Goal: Task Accomplishment & Management: Complete application form

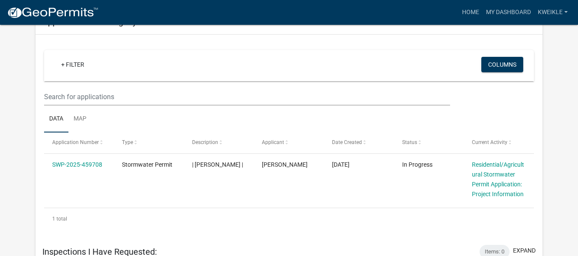
scroll to position [395, 0]
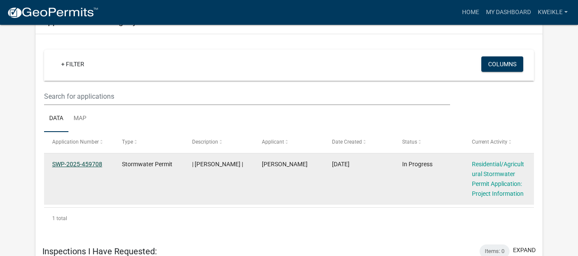
click at [85, 168] on link "SWP-2025-459708" at bounding box center [77, 164] width 50 height 7
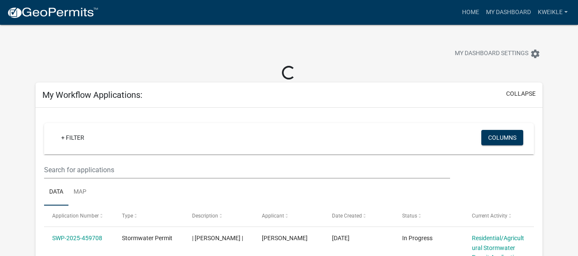
click at [380, 90] on div "My Workflow Applications: collapse" at bounding box center [290, 95] width 508 height 25
click at [516, 95] on button "collapse" at bounding box center [522, 93] width 30 height 9
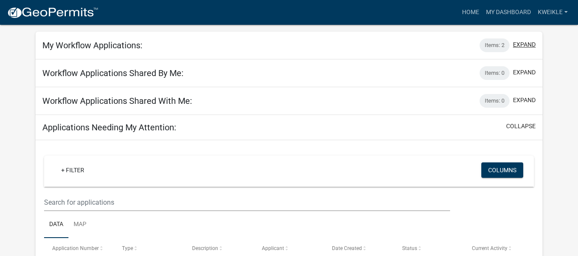
scroll to position [40, 0]
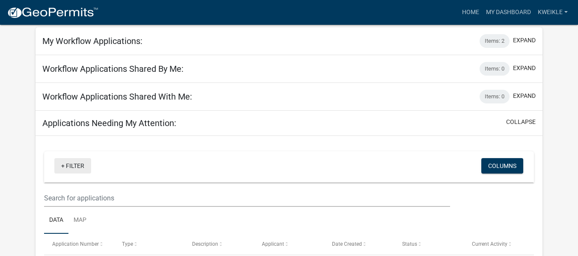
click at [55, 170] on link "+ Filter" at bounding box center [72, 165] width 37 height 15
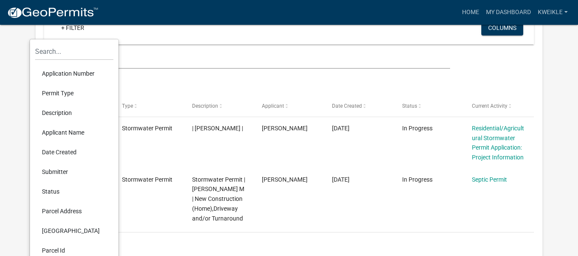
scroll to position [179, 0]
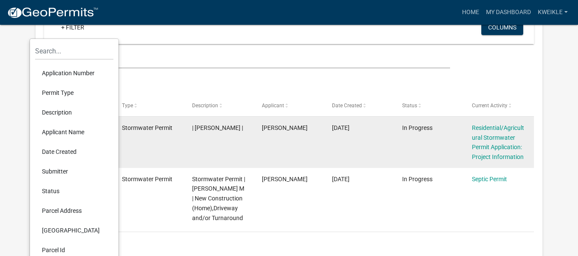
click at [233, 133] on div "| [PERSON_NAME] |" at bounding box center [219, 128] width 54 height 10
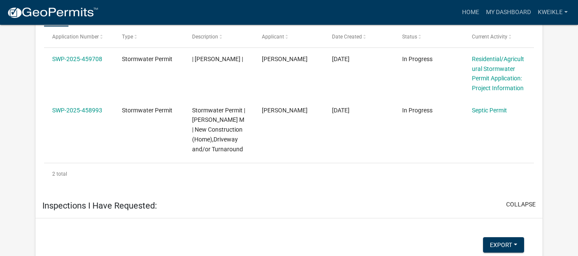
scroll to position [247, 0]
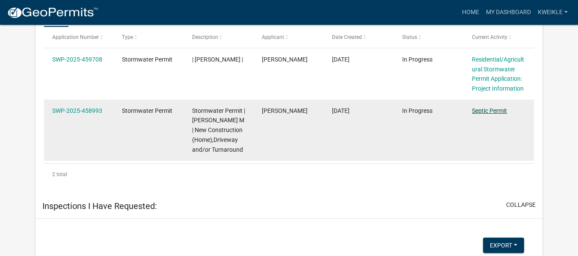
click at [485, 112] on link "Septic Permit" at bounding box center [489, 110] width 35 height 7
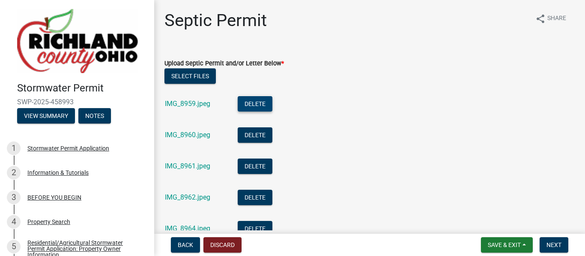
click at [251, 98] on button "Delete" at bounding box center [255, 103] width 35 height 15
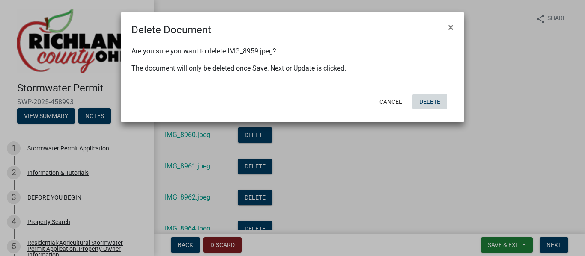
click at [425, 104] on button "Delete" at bounding box center [429, 101] width 35 height 15
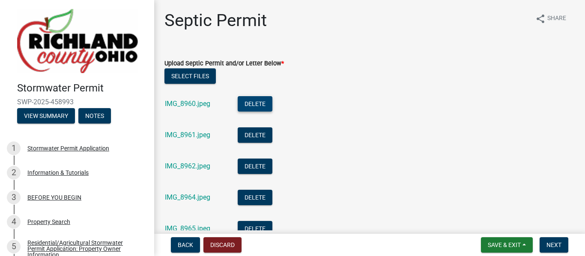
click at [259, 101] on button "Delete" at bounding box center [255, 103] width 35 height 15
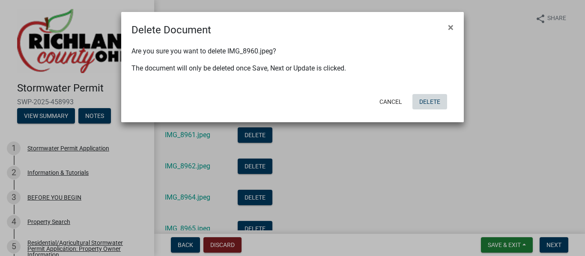
click at [428, 101] on button "Delete" at bounding box center [429, 101] width 35 height 15
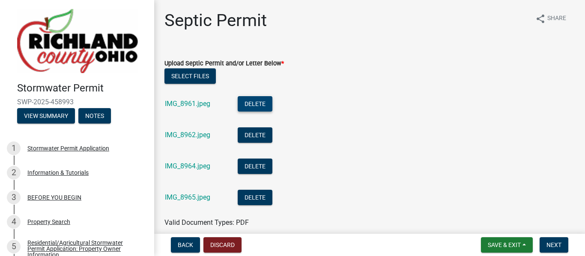
click at [271, 103] on button "Delete" at bounding box center [255, 103] width 35 height 15
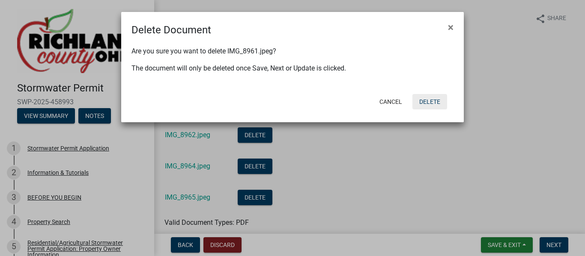
click at [417, 104] on button "Delete" at bounding box center [429, 101] width 35 height 15
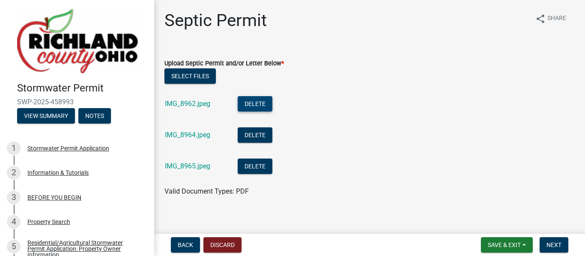
click at [262, 105] on button "Delete" at bounding box center [255, 103] width 35 height 15
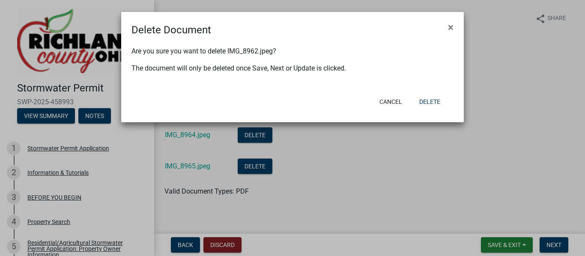
click at [450, 102] on div "Cancel Delete" at bounding box center [348, 102] width 211 height 22
click at [439, 101] on button "Delete" at bounding box center [429, 101] width 35 height 15
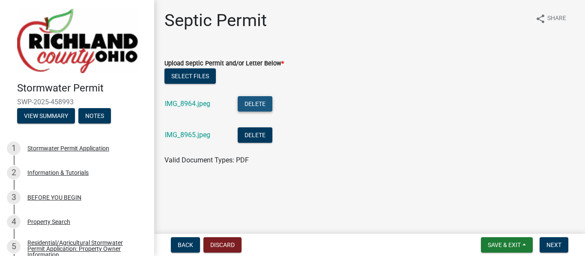
click at [239, 105] on button "Delete" at bounding box center [255, 103] width 35 height 15
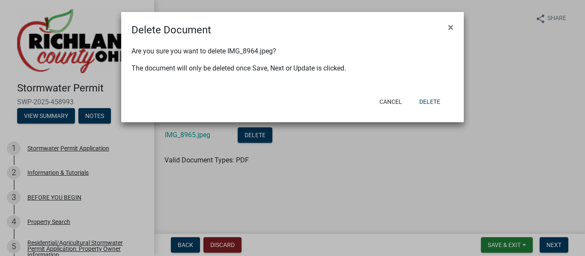
click at [435, 112] on div "Cancel Delete" at bounding box center [348, 102] width 211 height 22
click at [433, 104] on button "Delete" at bounding box center [429, 101] width 35 height 15
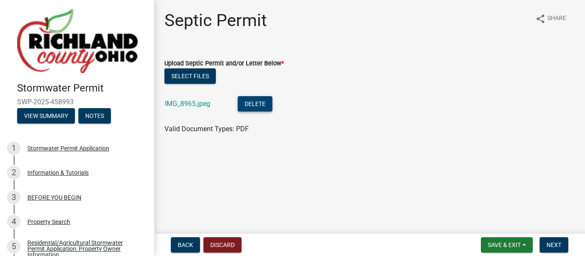
click at [262, 107] on button "Delete" at bounding box center [255, 103] width 35 height 15
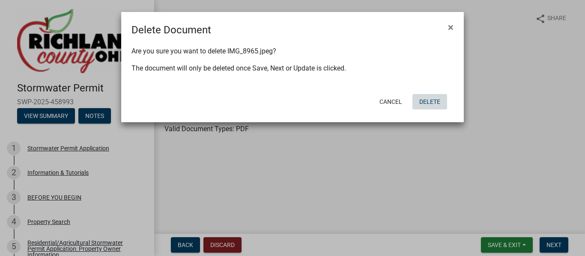
click at [426, 101] on button "Delete" at bounding box center [429, 101] width 35 height 15
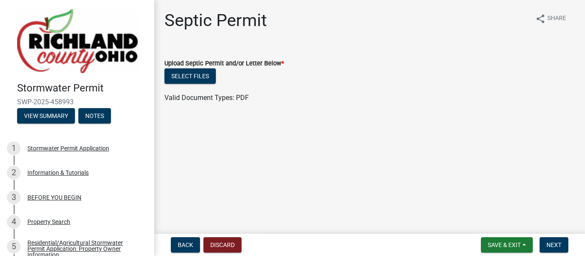
click at [179, 66] on label "Upload Septic Permit and/or Letter Below *" at bounding box center [223, 64] width 119 height 6
click at [182, 75] on button "Select files" at bounding box center [189, 76] width 51 height 15
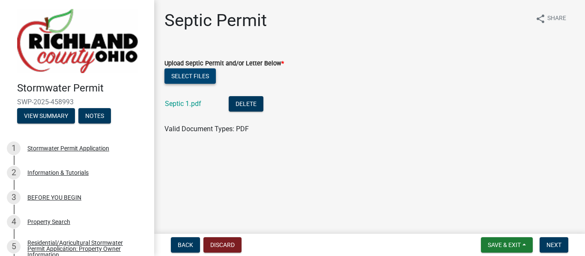
click at [195, 73] on button "Select files" at bounding box center [189, 76] width 51 height 15
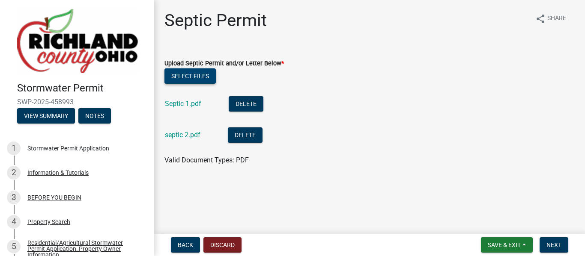
click at [196, 78] on button "Select files" at bounding box center [189, 76] width 51 height 15
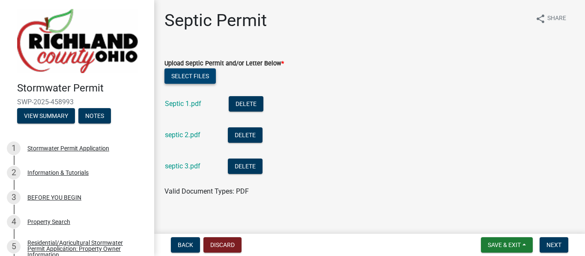
click at [193, 80] on button "Select files" at bounding box center [189, 76] width 51 height 15
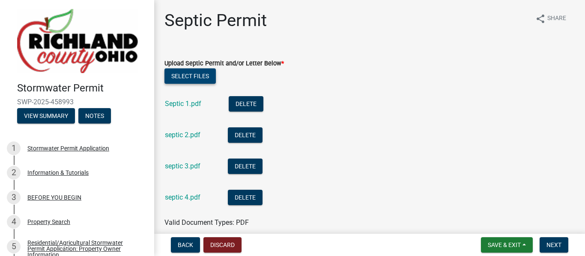
scroll to position [39, 0]
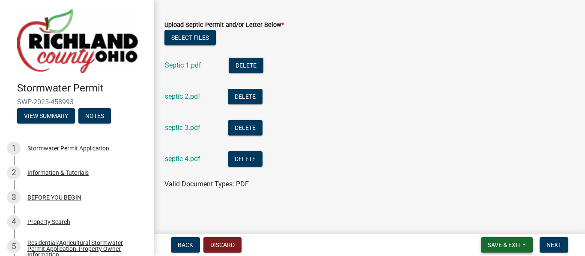
click at [507, 243] on span "Save & Exit" at bounding box center [504, 245] width 33 height 7
click at [487, 199] on button "Save" at bounding box center [498, 202] width 69 height 21
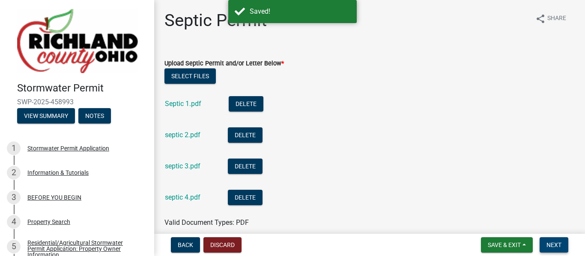
click at [554, 242] on span "Next" at bounding box center [553, 245] width 15 height 7
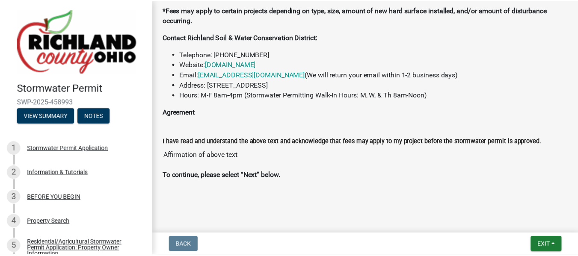
scroll to position [413, 0]
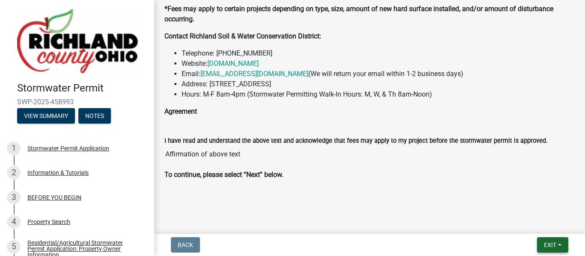
click at [554, 243] on span "Exit" at bounding box center [550, 245] width 12 height 7
click at [538, 222] on button "Save & Exit" at bounding box center [534, 223] width 69 height 21
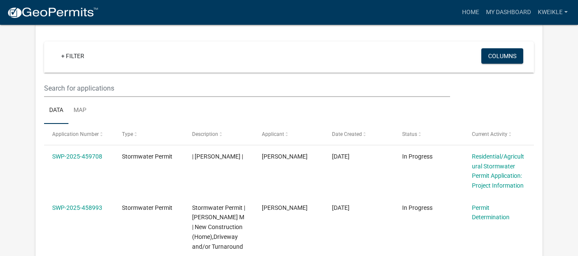
scroll to position [82, 0]
